Goal: Information Seeking & Learning: Check status

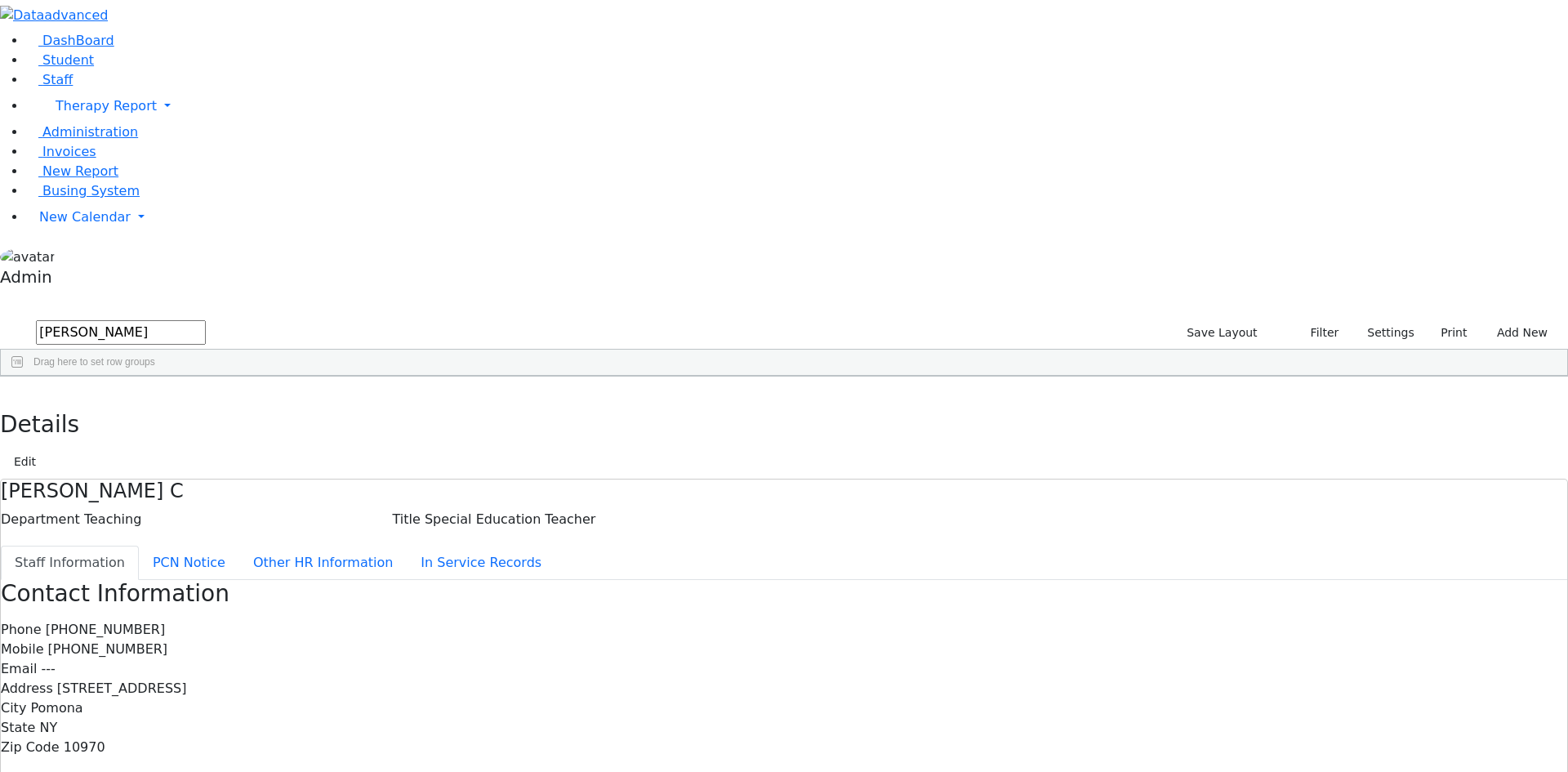
drag, startPoint x: 262, startPoint y: 58, endPoint x: 160, endPoint y: 62, distance: 102.1
click at [160, 62] on div "DashBoard Student Staff Therapy Report Student Old Calendar Report Admin" at bounding box center [784, 541] width 1568 height 1081
type input "kl"
click at [24, 377] on button "button" at bounding box center [12, 394] width 24 height 34
click at [94, 68] on link "Student" at bounding box center [60, 60] width 68 height 16
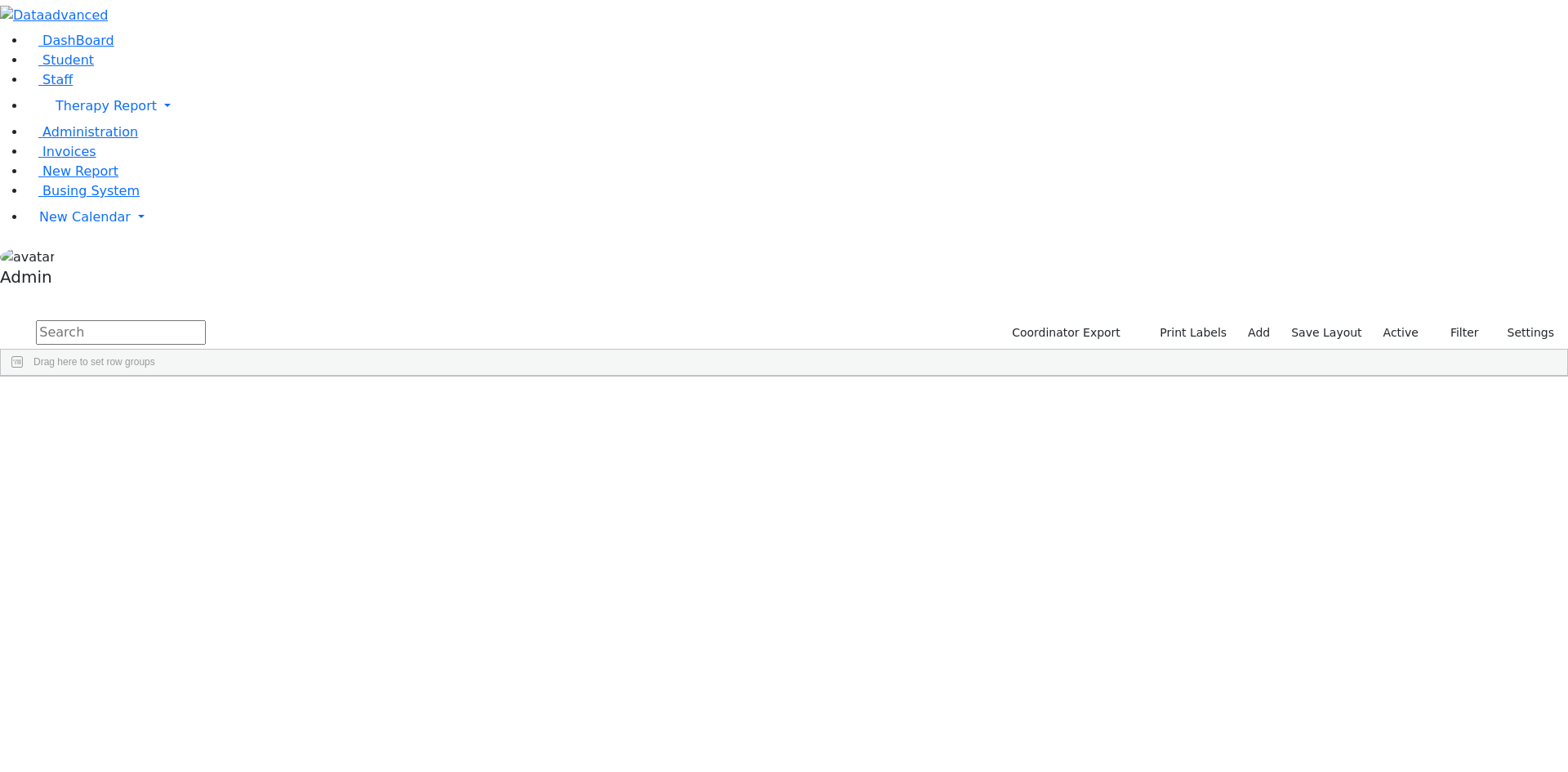
click at [206, 320] on input "text" at bounding box center [121, 332] width 170 height 25
type input "klei"
click at [269, 742] on div "Yossi" at bounding box center [202, 753] width 134 height 23
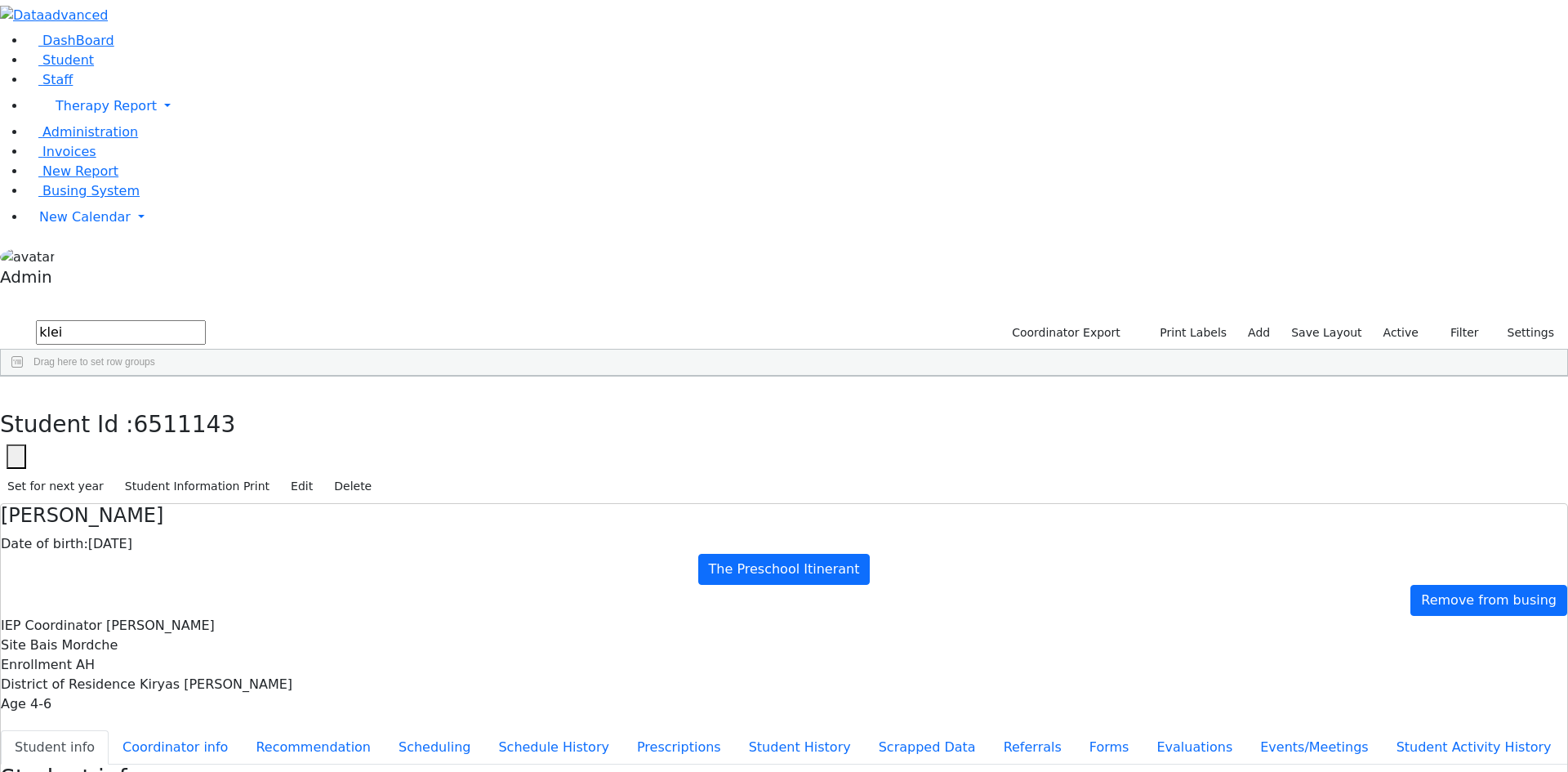
click at [1143, 731] on button "Evaluations" at bounding box center [1194, 747] width 103 height 34
click at [385, 731] on button "Recommendation" at bounding box center [313, 747] width 143 height 34
checkbox input "true"
click at [225, 765] on select "Select School YR Summer YR 25 School YR 25-26 Summer YR 25 School YR 24-25 Summ…" at bounding box center [158, 778] width 133 height 26
select select "211"
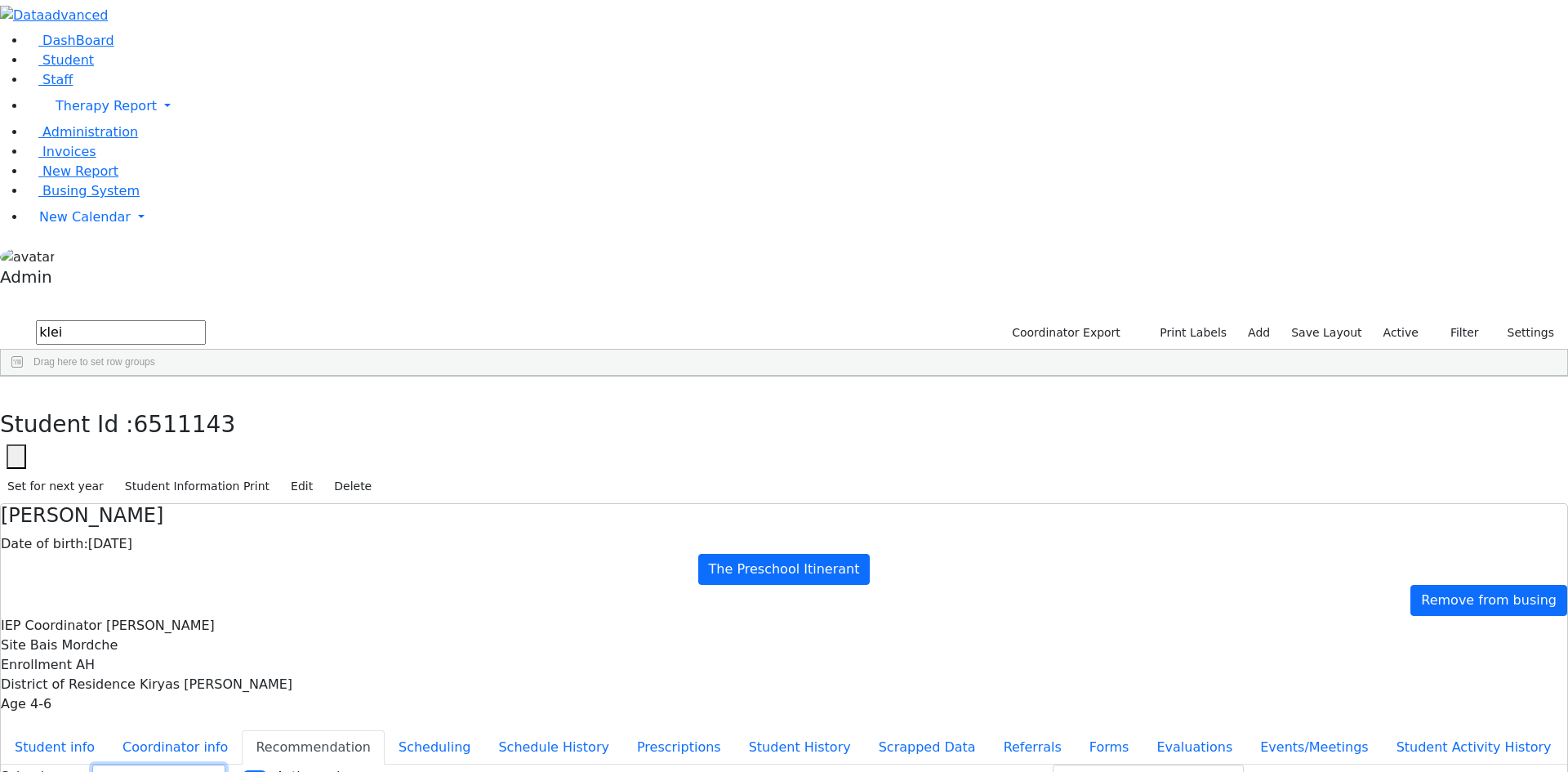
click at [225, 765] on select "Select School YR Summer YR 25 School YR 25-26 Summer YR 25 School YR 24-25 Summ…" at bounding box center [158, 778] width 133 height 26
click at [326, 377] on div "Student Id : 6511143 Student Id 6511143 Cancel Save Set for next year Student I…" at bounding box center [784, 440] width 1568 height 127
click at [24, 377] on button "button" at bounding box center [12, 394] width 24 height 34
drag, startPoint x: 298, startPoint y: 82, endPoint x: 199, endPoint y: 60, distance: 101.4
click at [199, 318] on form "klei" at bounding box center [102, 334] width 206 height 32
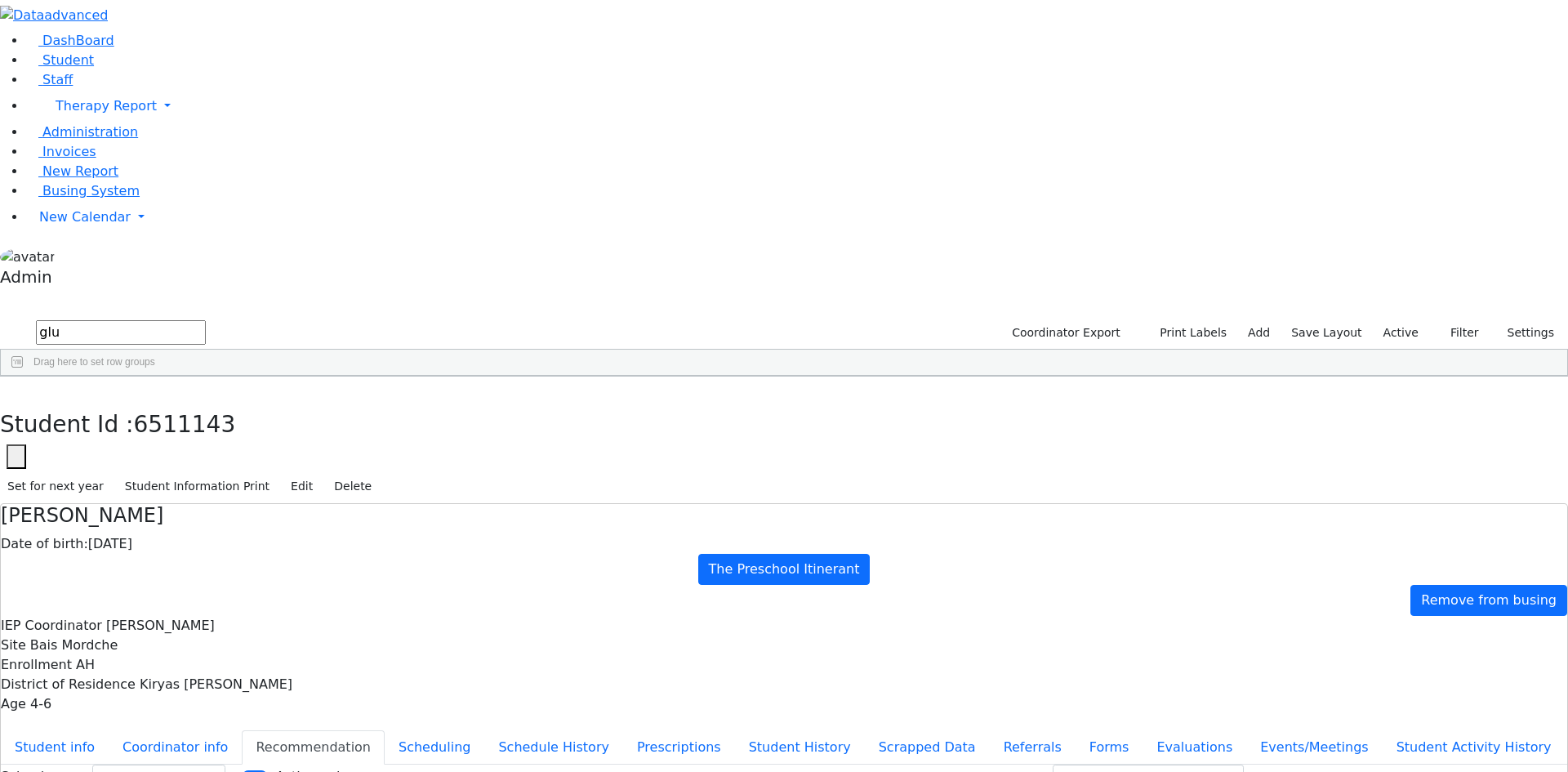
scroll to position [0, 0]
type input "[PERSON_NAME]"
click at [269, 403] on div "Azaria" at bounding box center [202, 414] width 134 height 23
select select "211"
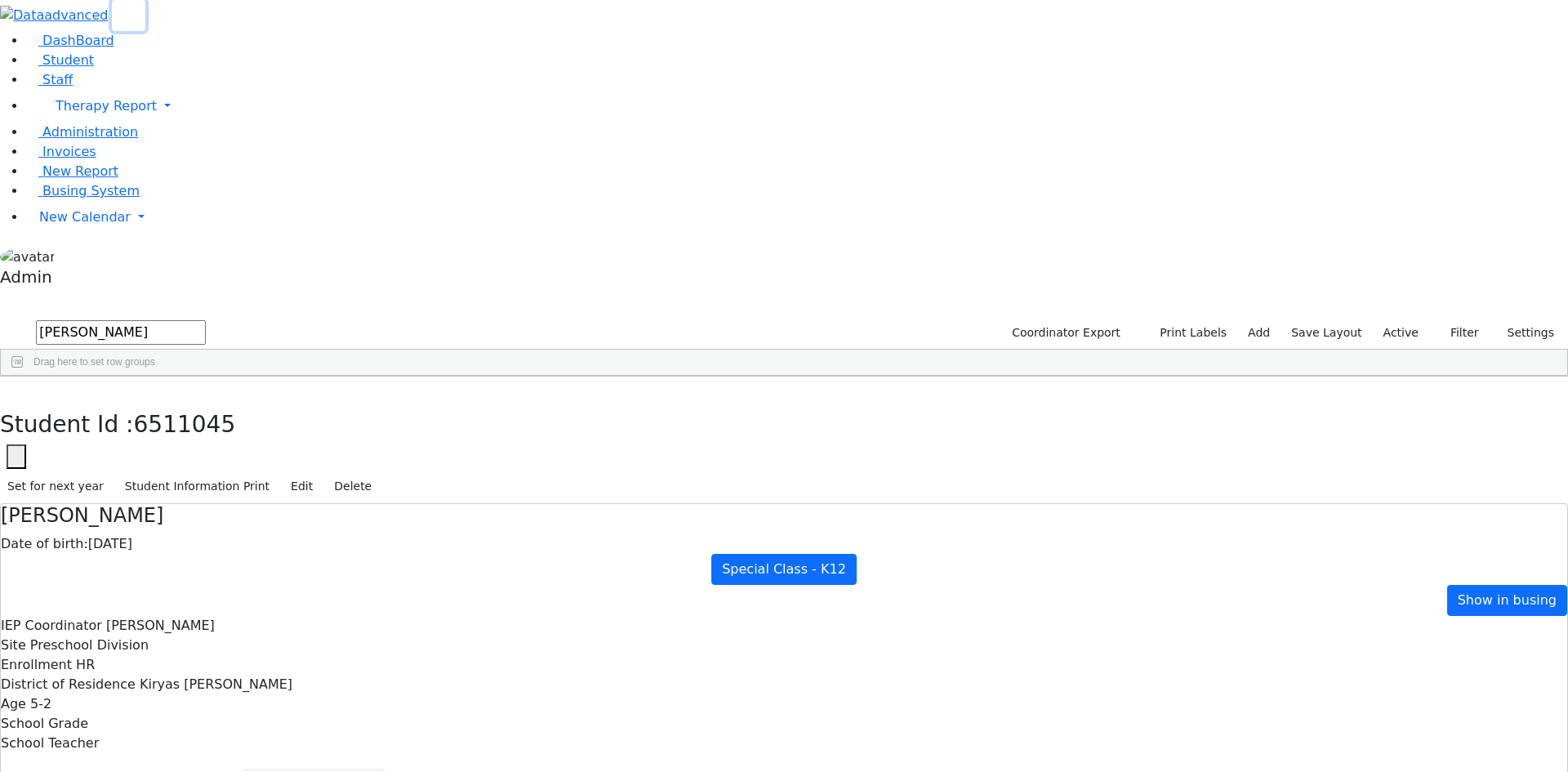
click at [135, 22] on icon "button" at bounding box center [128, 16] width 12 height 12
drag, startPoint x: 135, startPoint y: 69, endPoint x: -2, endPoint y: 73, distance: 137.1
click at [0, 73] on html "Printing Please wait. Remaining time 10 seconds. Print Schedule Options Show Bi…" at bounding box center [784, 500] width 1568 height 1000
type input "loeb"
click at [131, 449] on div "Loeb" at bounding box center [75, 460] width 149 height 23
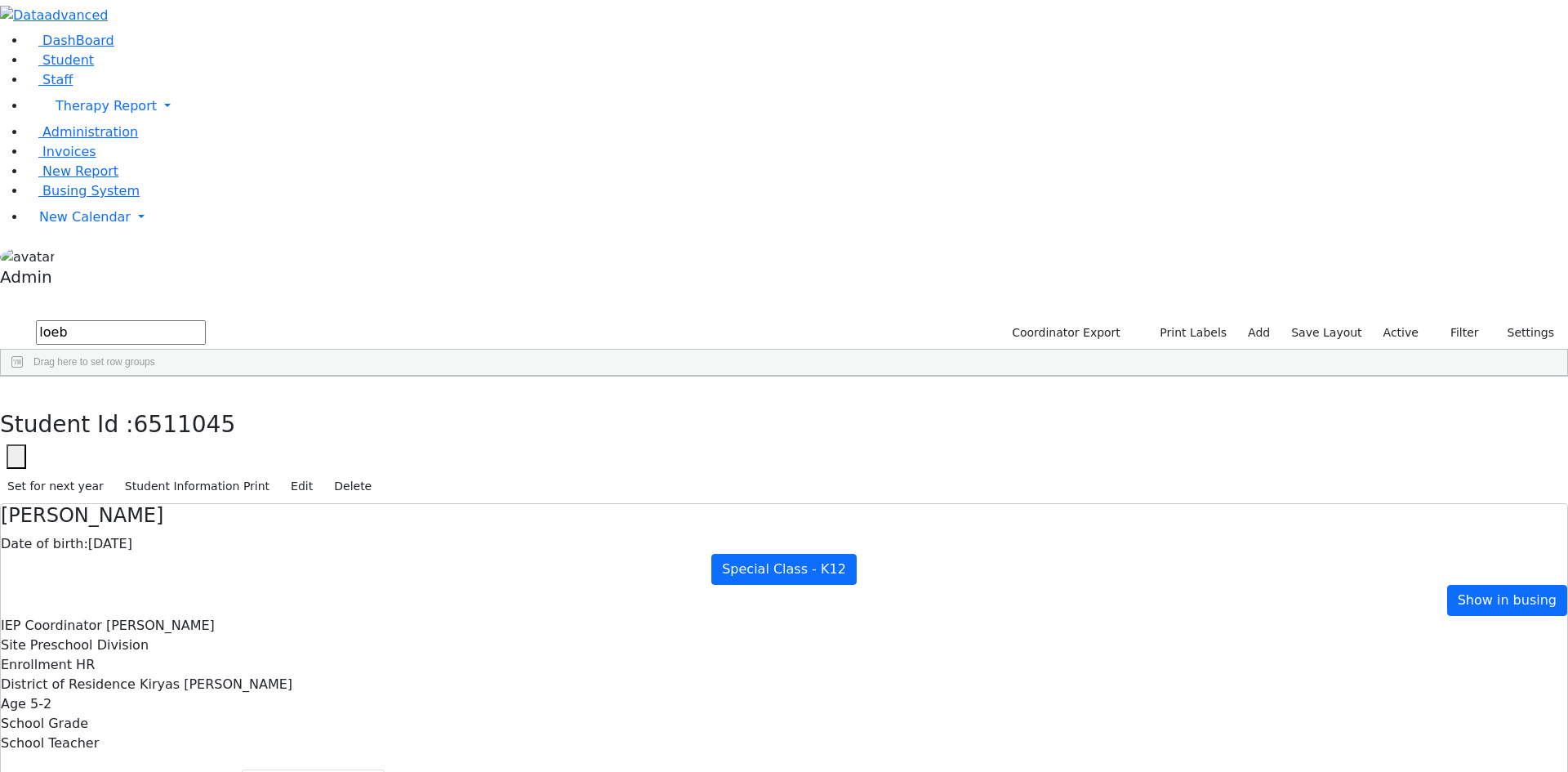
click at [131, 449] on div "Loeb" at bounding box center [75, 460] width 149 height 23
select select "211"
drag, startPoint x: 127, startPoint y: 63, endPoint x: 10, endPoint y: 61, distance: 117.0
click at [12, 62] on div "DashBoard Student Staff Therapy Report Student Old Calendar Report Admin" at bounding box center [784, 500] width 1568 height 1000
type input "hers"
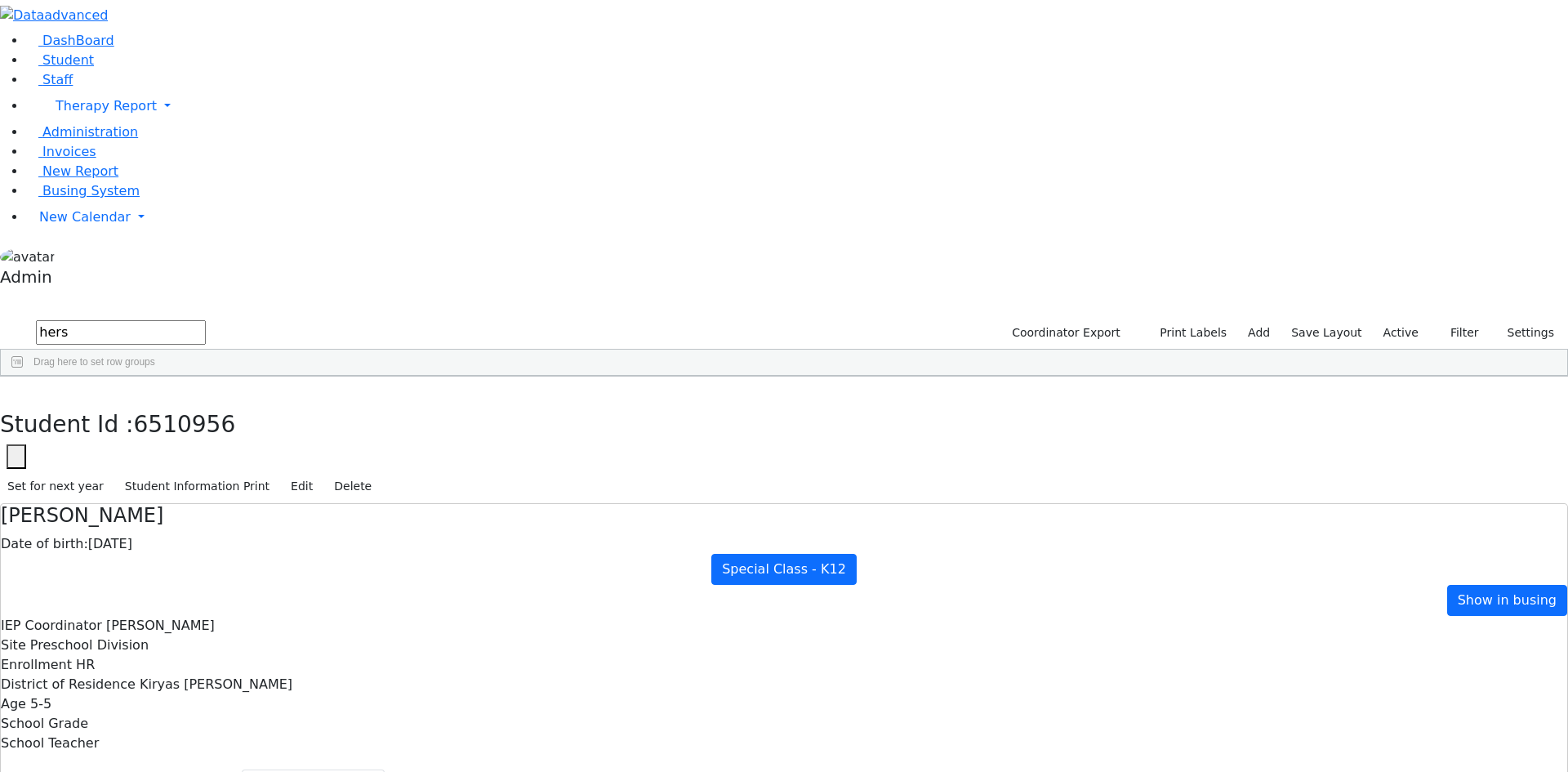
click at [150, 609] on div "Hersko" at bounding box center [75, 619] width 149 height 23
select select "211"
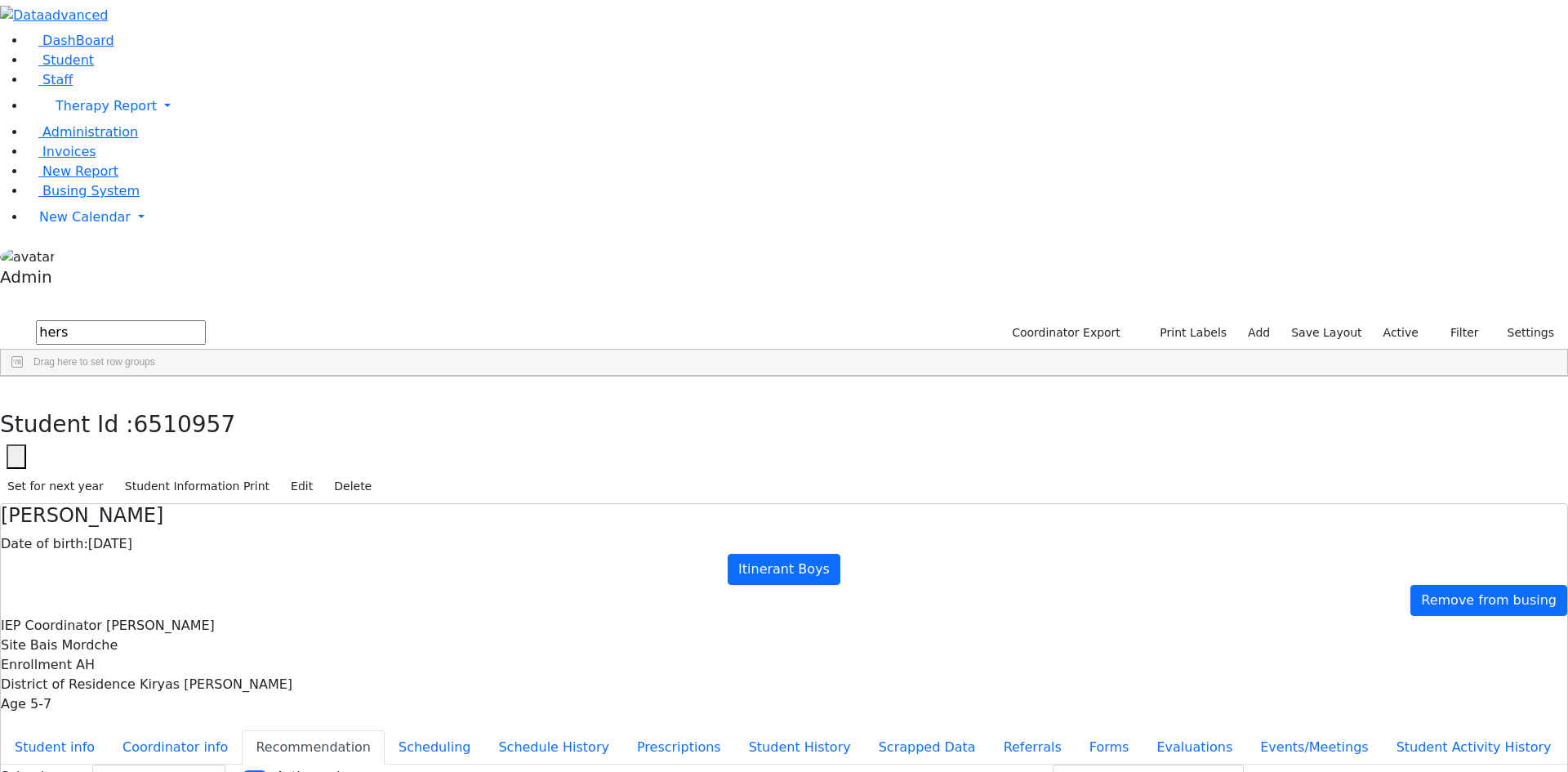
click at [137, 320] on input "hers" at bounding box center [121, 332] width 170 height 25
type input "h"
type input "goldm"
click at [150, 472] on div "[PERSON_NAME]" at bounding box center [75, 482] width 149 height 23
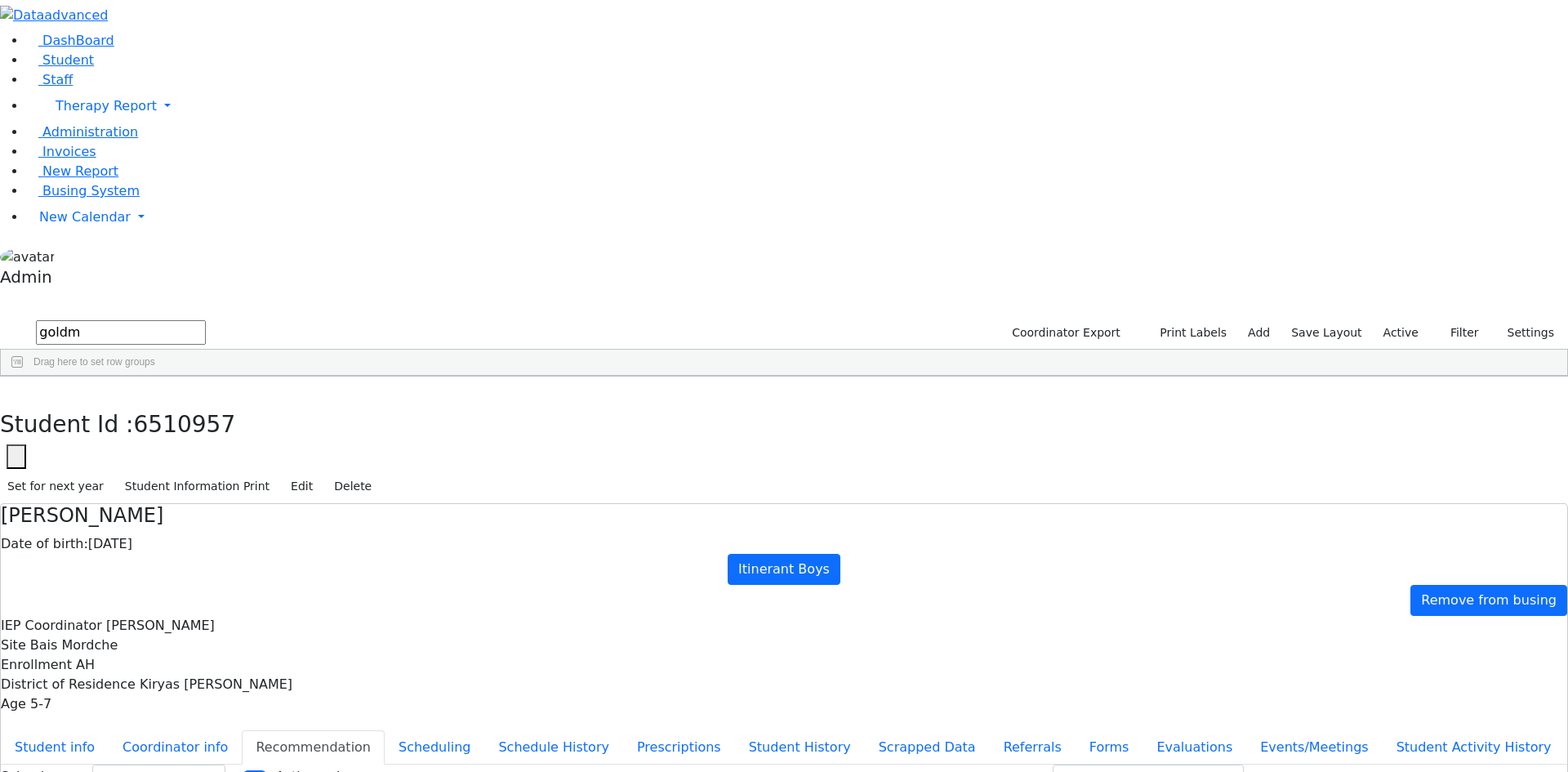
select select "211"
drag, startPoint x: 152, startPoint y: 72, endPoint x: 36, endPoint y: 66, distance: 116.2
click at [36, 66] on div "DashBoard Student Staff Therapy Report Student Old Calendar Report Admin" at bounding box center [784, 481] width 1568 height 962
type input "[PERSON_NAME]"
click at [119, 723] on div "[PERSON_NAME]" at bounding box center [75, 734] width 149 height 23
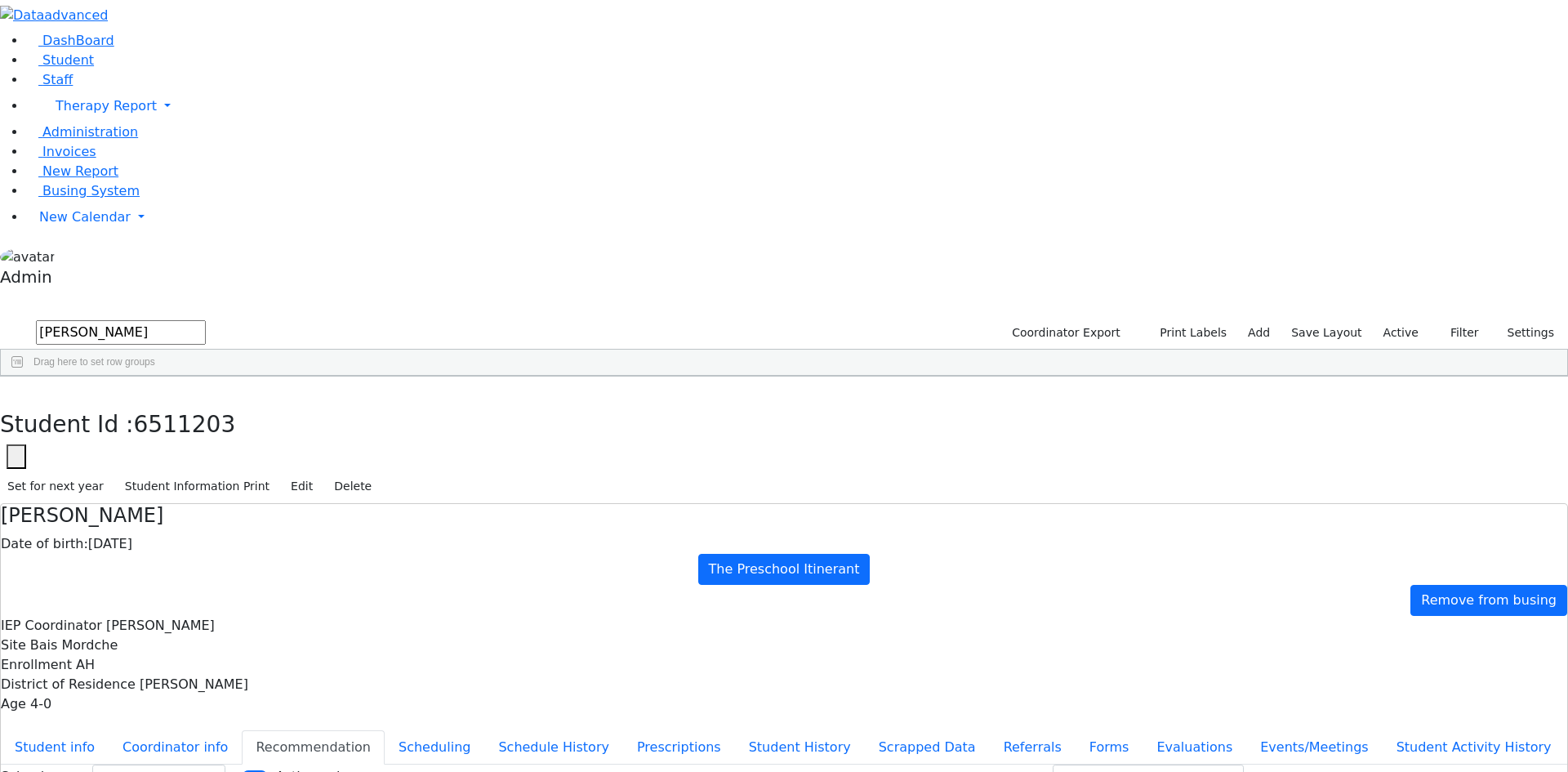
click at [119, 723] on div "[PERSON_NAME]" at bounding box center [75, 734] width 149 height 23
select select "211"
drag, startPoint x: 178, startPoint y: 68, endPoint x: 11, endPoint y: 60, distance: 167.2
click at [11, 60] on div "DashBoard Student Staff Therapy Report Student Old Calendar Report Admin" at bounding box center [784, 481] width 1568 height 962
type input "schon"
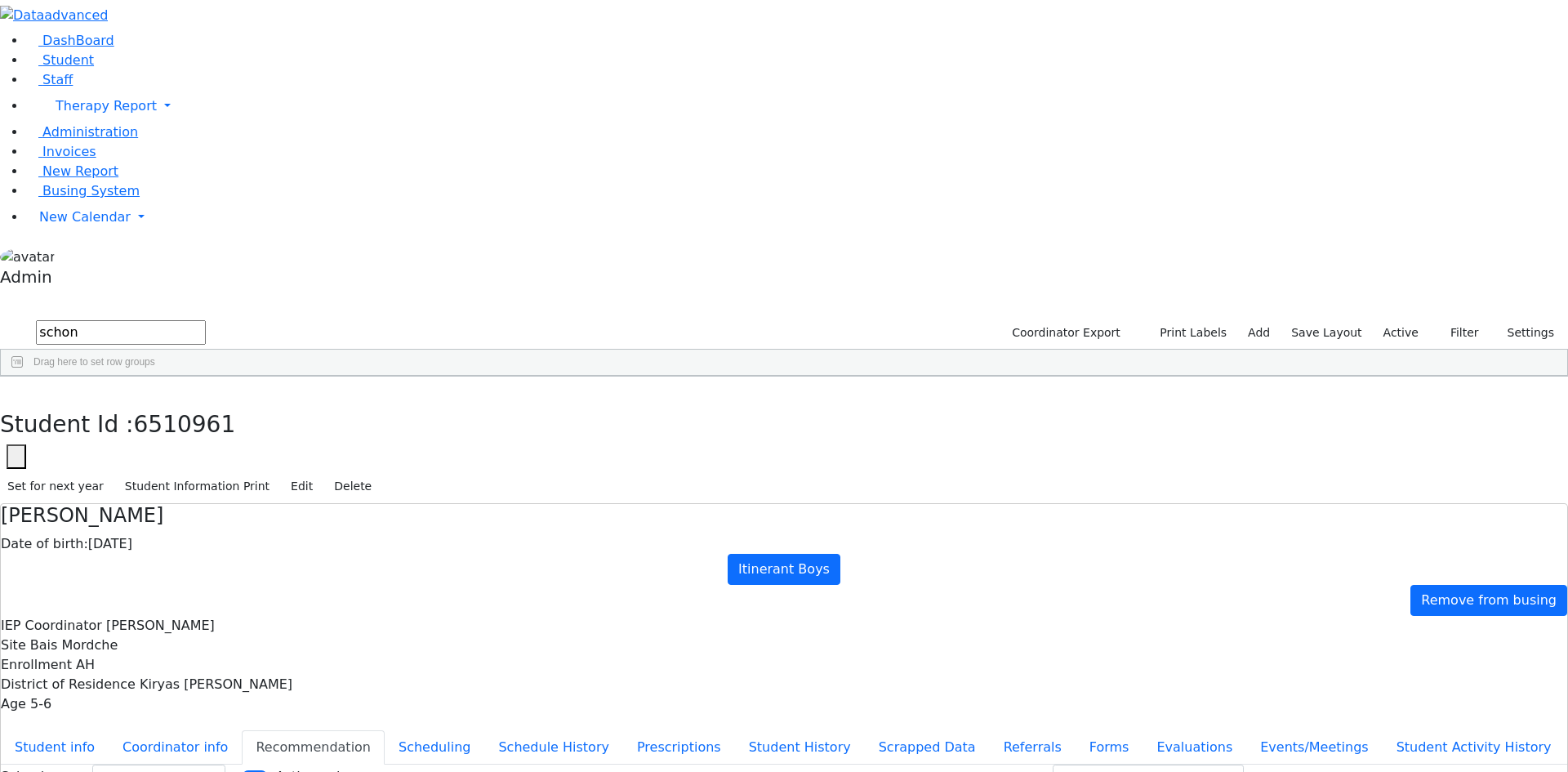
click at [126, 403] on div "[PERSON_NAME]" at bounding box center [73, 414] width 144 height 23
select select "211"
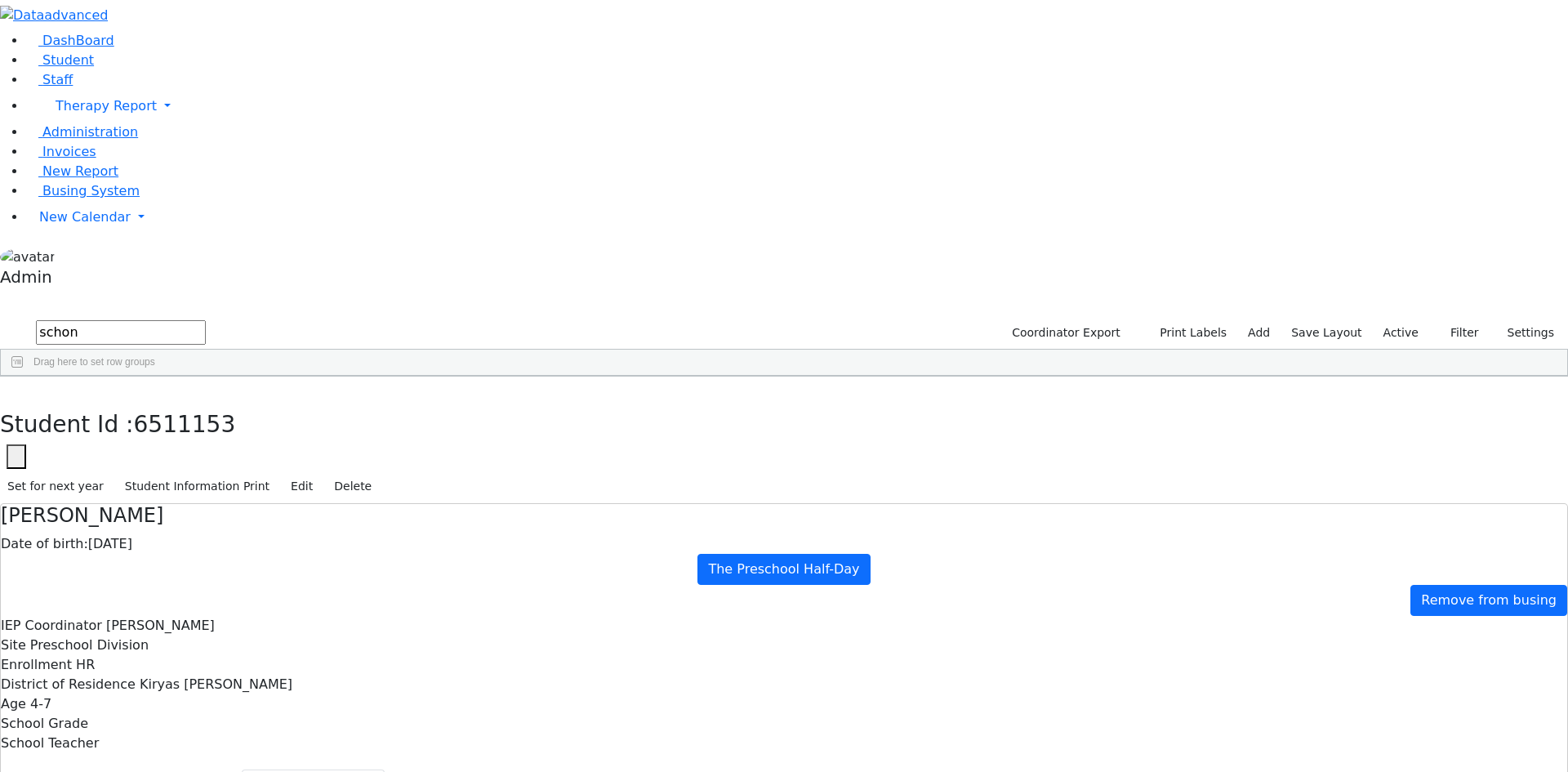
click at [162, 320] on input "schon" at bounding box center [121, 332] width 170 height 25
drag, startPoint x: 162, startPoint y: 69, endPoint x: -31, endPoint y: 68, distance: 193.0
click at [0, 68] on html "Printing Please wait. Remaining time 10 seconds. Print Schedule Options Show Bi…" at bounding box center [784, 500] width 1568 height 1000
type input "eng"
click at [150, 403] on div "Englander" at bounding box center [75, 414] width 149 height 23
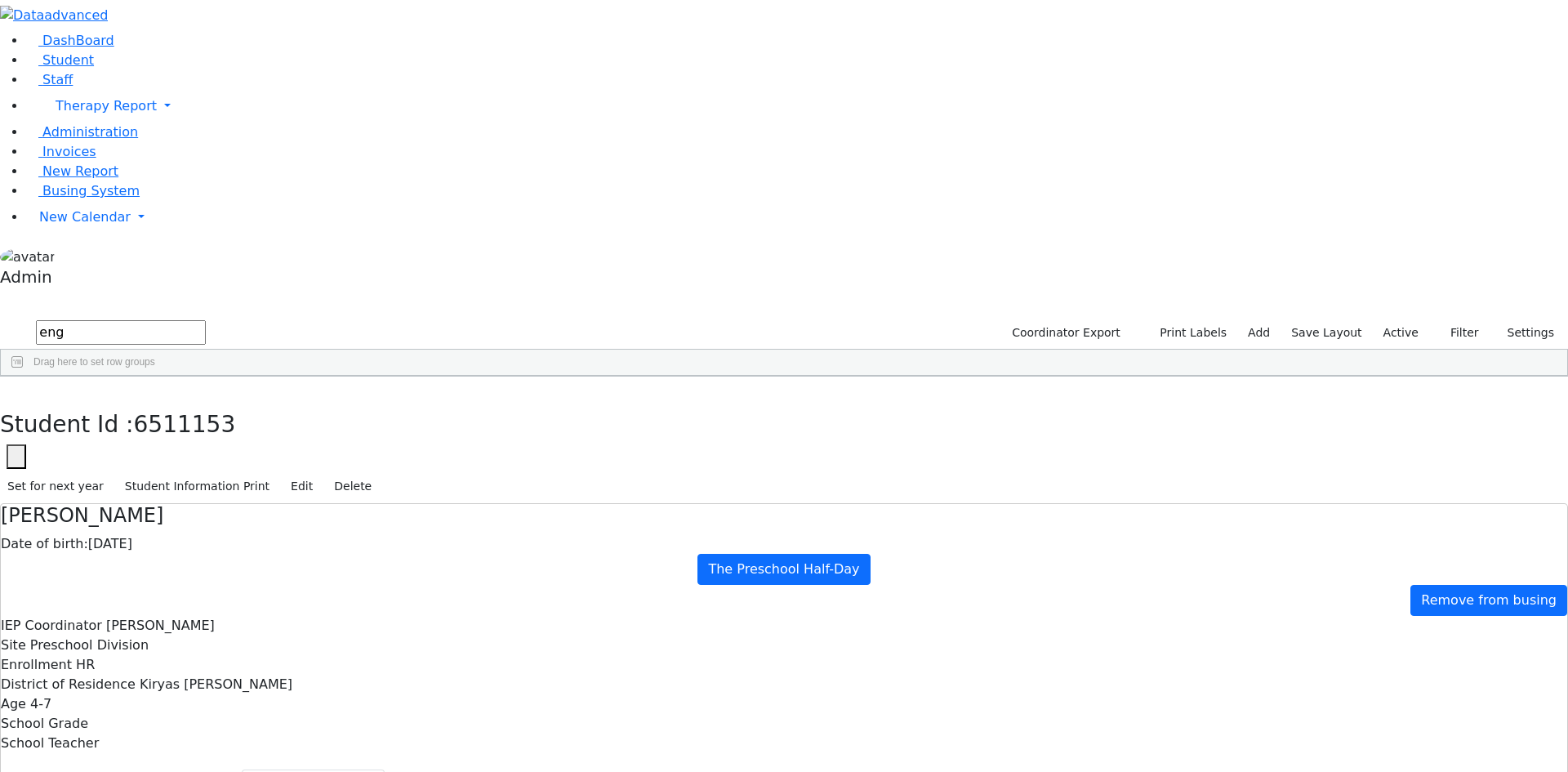
click at [150, 403] on div "Englander" at bounding box center [75, 414] width 149 height 23
select select "211"
click at [24, 377] on button "button" at bounding box center [12, 394] width 24 height 34
drag, startPoint x: 182, startPoint y: 78, endPoint x: 74, endPoint y: 71, distance: 108.2
click at [74, 318] on form "eng" at bounding box center [102, 334] width 206 height 32
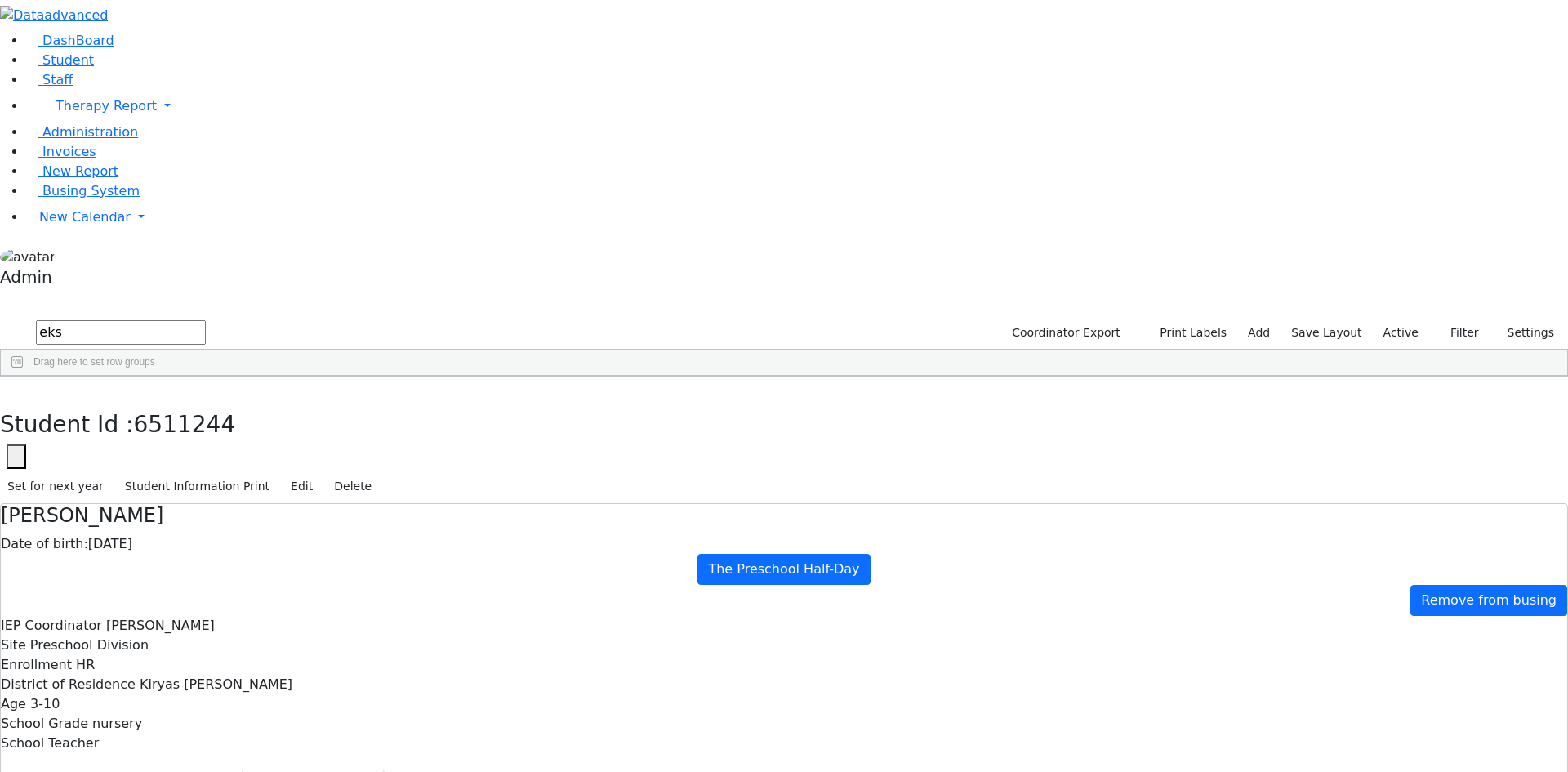
type input "eks"
click at [209, 449] on div "Shevy" at bounding box center [223, 460] width 148 height 23
select select "211"
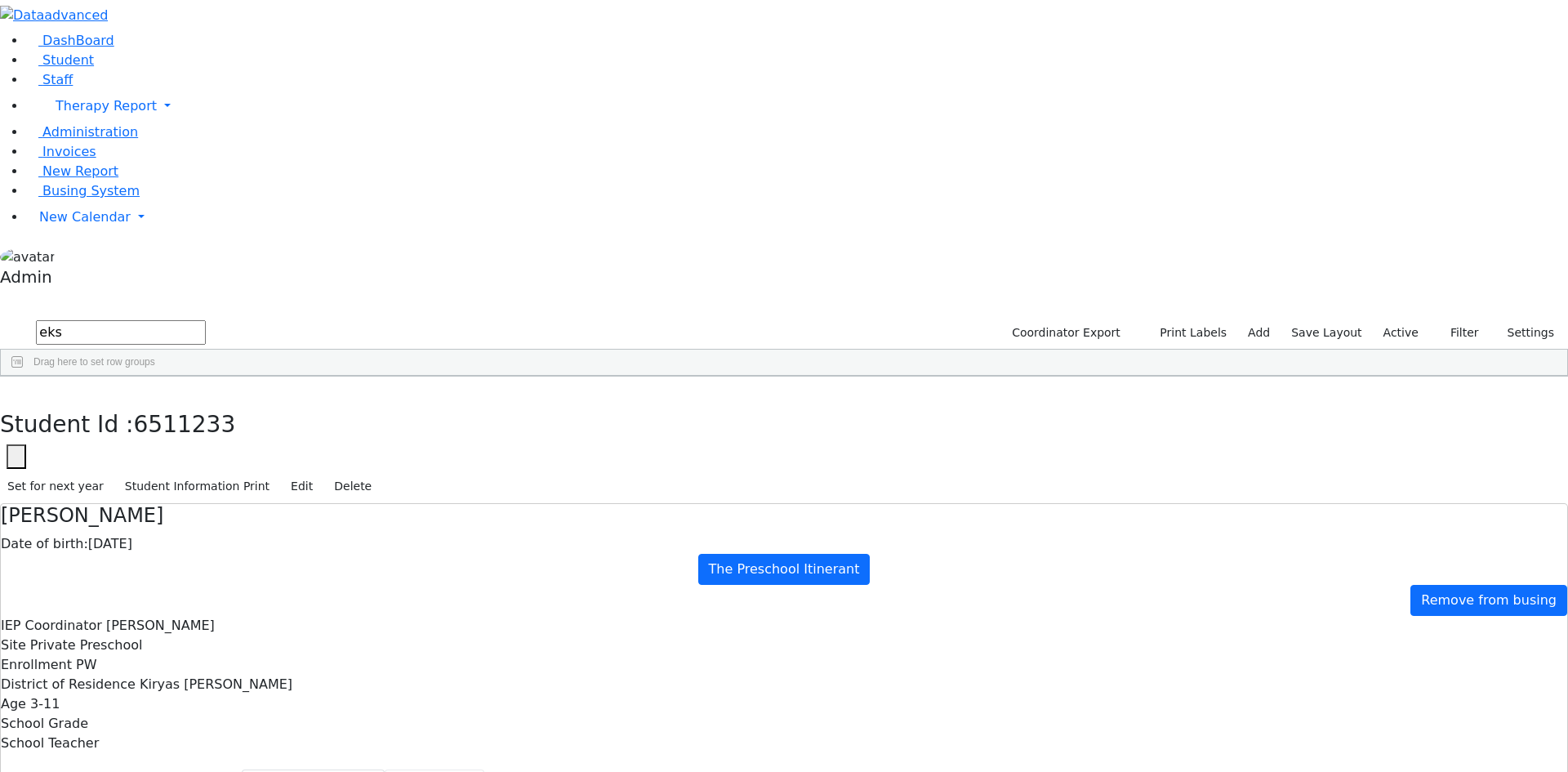
click at [385, 770] on button "Scheduling" at bounding box center [434, 787] width 99 height 34
select select "211"
click at [385, 770] on button "Recommendation" at bounding box center [313, 787] width 143 height 34
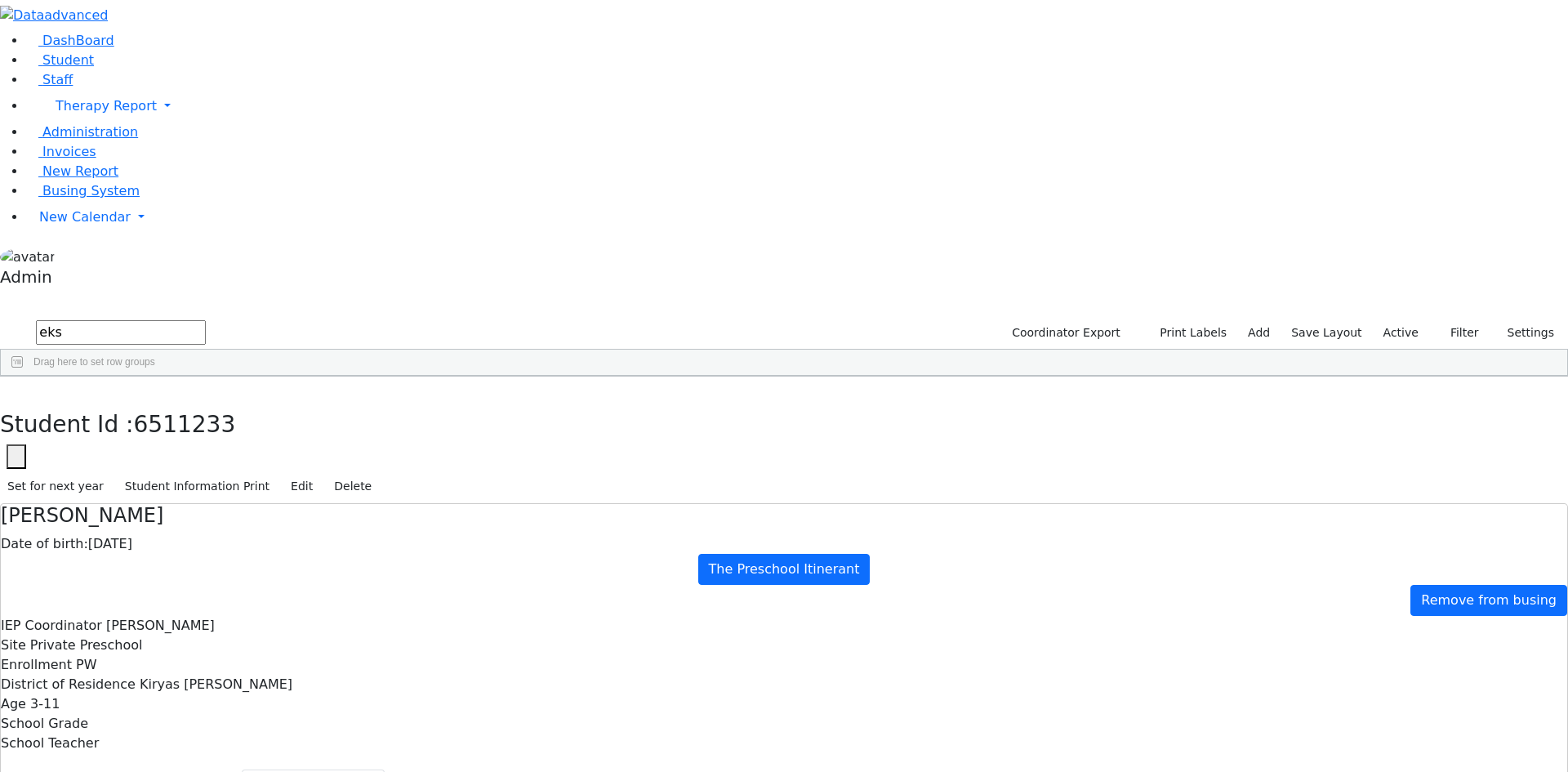
click at [295, 293] on div "Students 7 A 24 K 24 W 24 A 24 K 24 W 24 876" at bounding box center [784, 305] width 1568 height 25
click at [24, 377] on button "button" at bounding box center [12, 394] width 24 height 34
drag, startPoint x: 164, startPoint y: 75, endPoint x: 43, endPoint y: 72, distance: 121.0
click at [43, 72] on div "DashBoard Student Staff Therapy Report Student Old Calendar Report Admin" at bounding box center [784, 500] width 1568 height 1000
type input "[PERSON_NAME]"
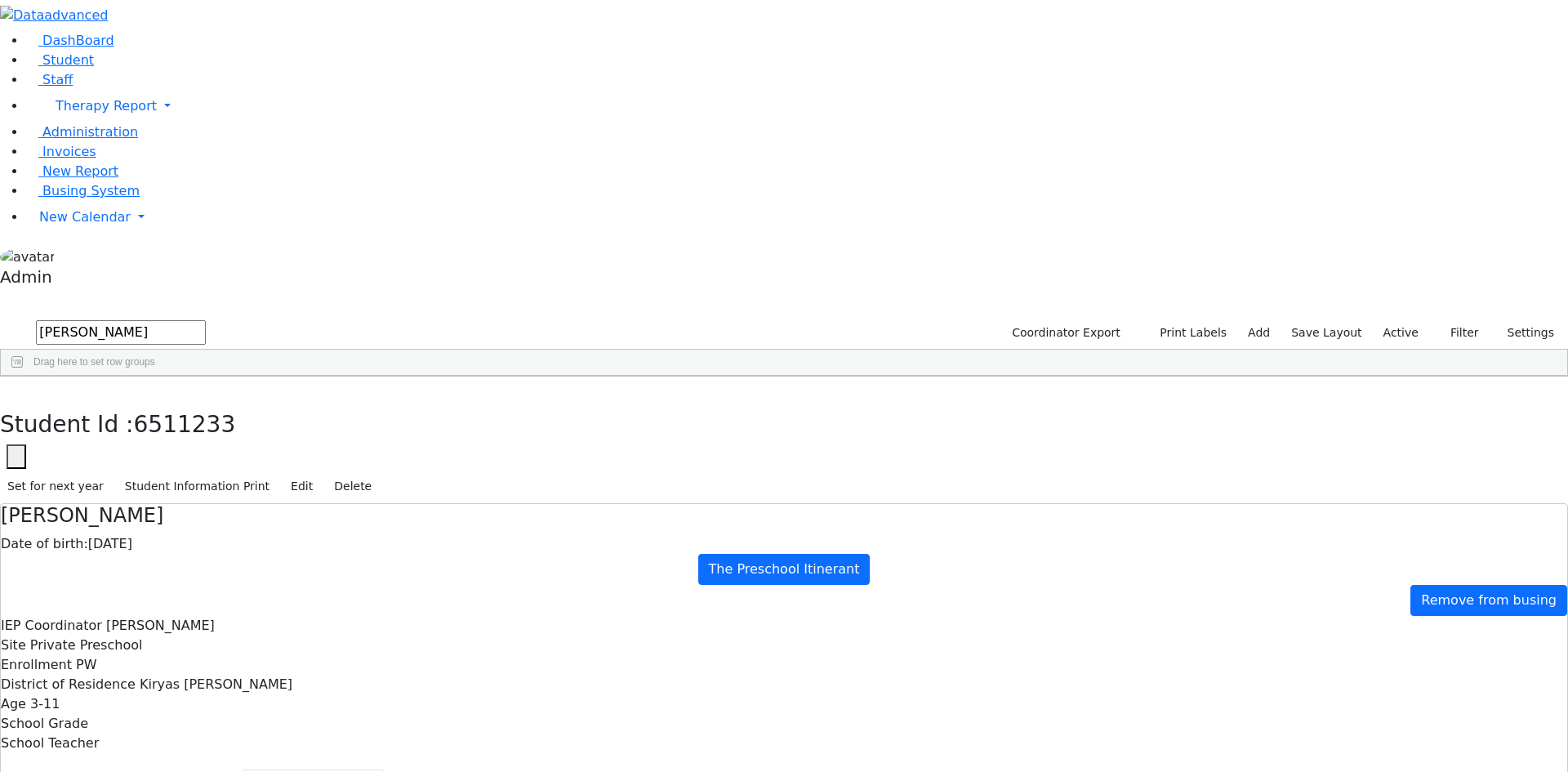
click at [297, 403] on div "[PERSON_NAME]" at bounding box center [223, 414] width 148 height 23
select select "211"
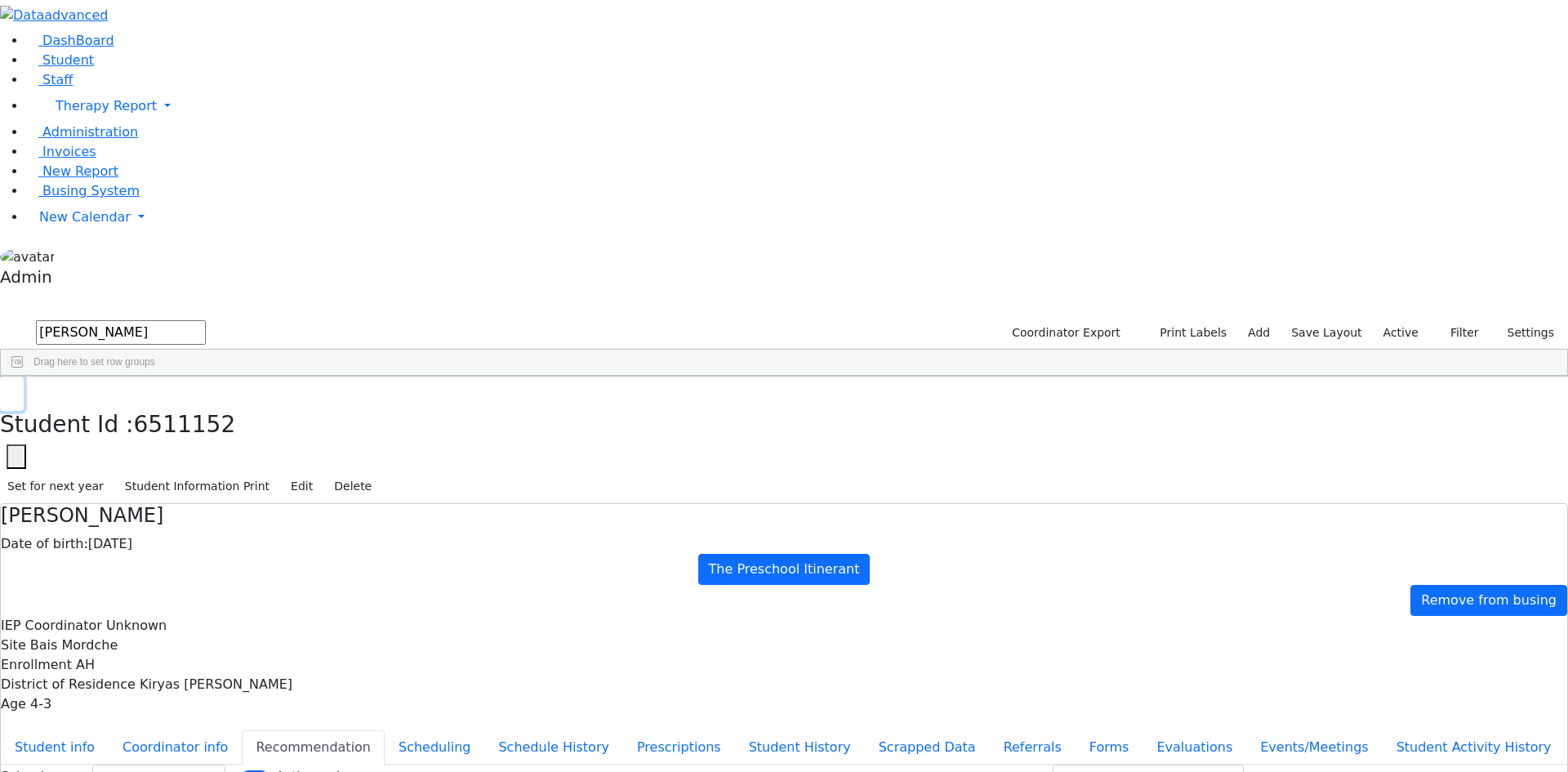
click at [7, 389] on use "button" at bounding box center [7, 389] width 0 height 0
click at [297, 403] on div "[PERSON_NAME]" at bounding box center [223, 414] width 148 height 23
select select "211"
